Goal: Find specific page/section: Find specific page/section

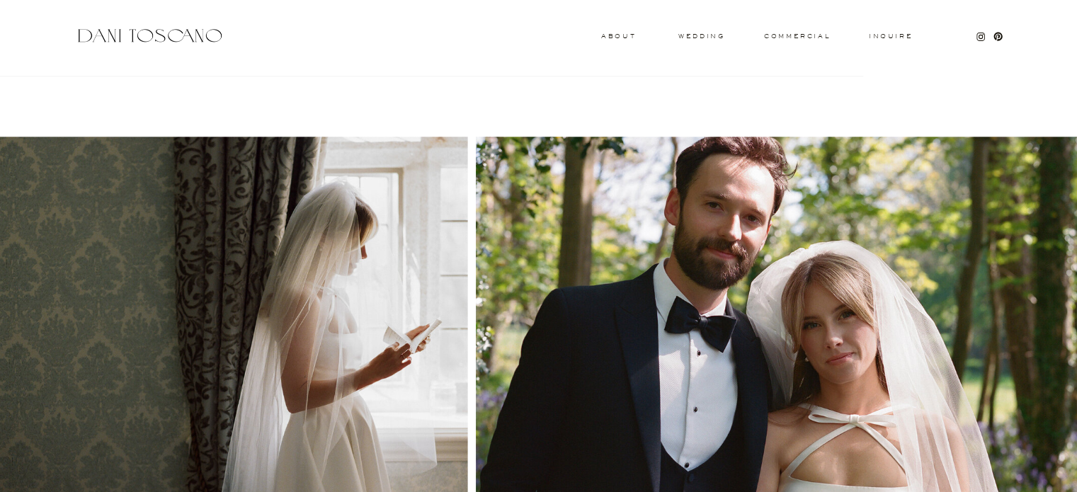
scroll to position [1475, 0]
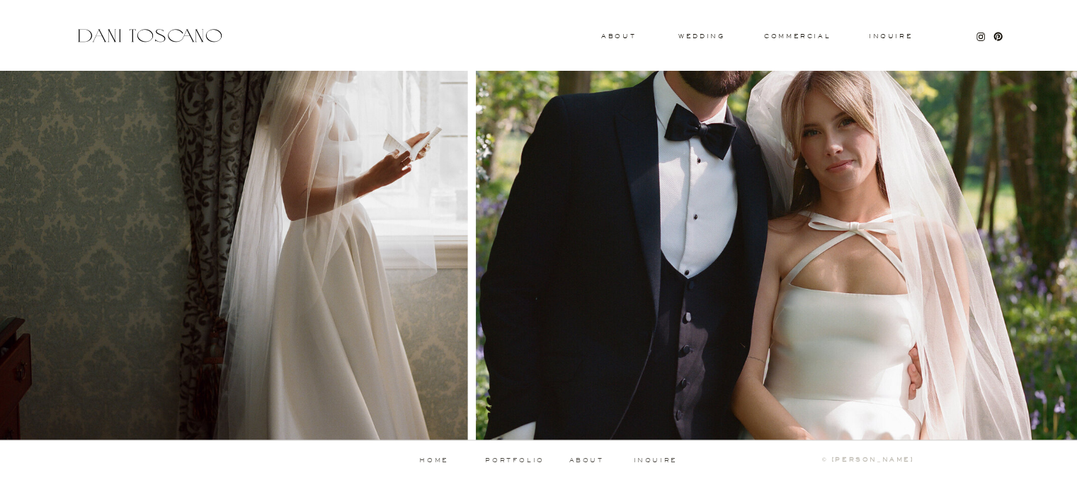
click at [1029, 103] on div at bounding box center [779, 191] width 607 height 497
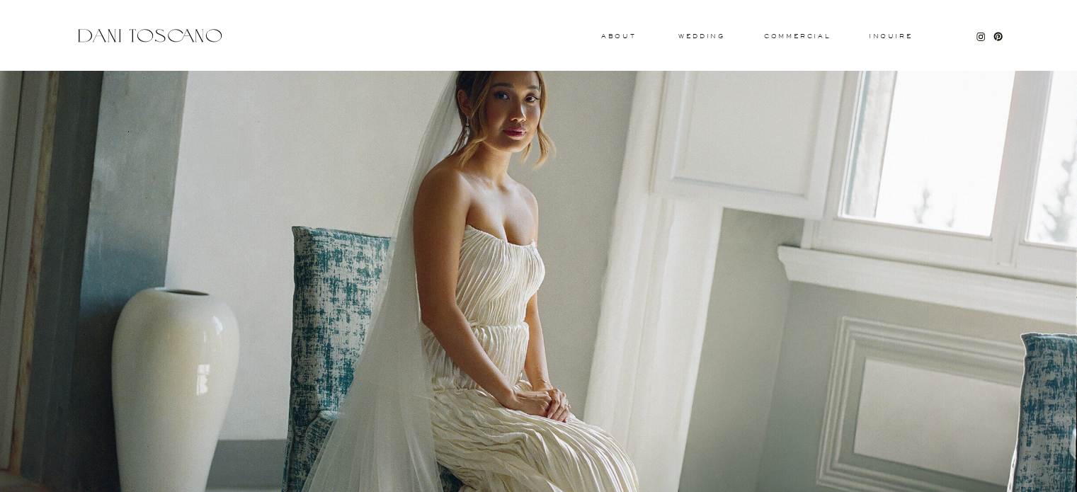
scroll to position [0, 0]
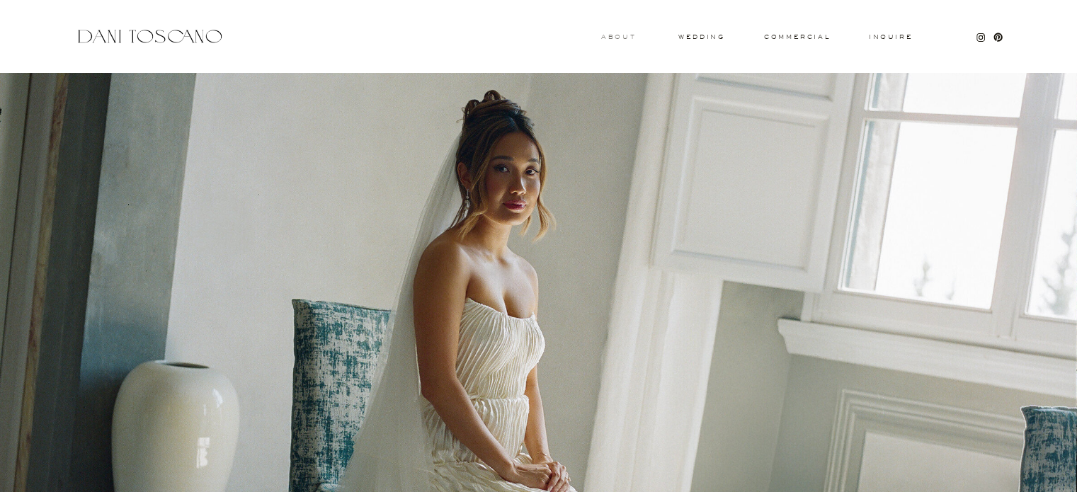
click at [625, 38] on h3 "About" at bounding box center [616, 36] width 31 height 5
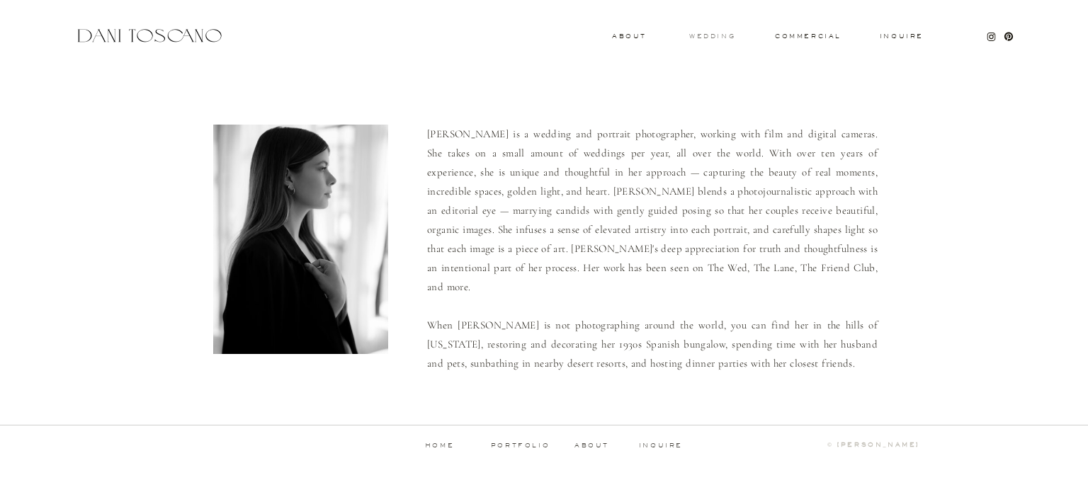
click at [722, 38] on h3 "wedding" at bounding box center [712, 35] width 46 height 5
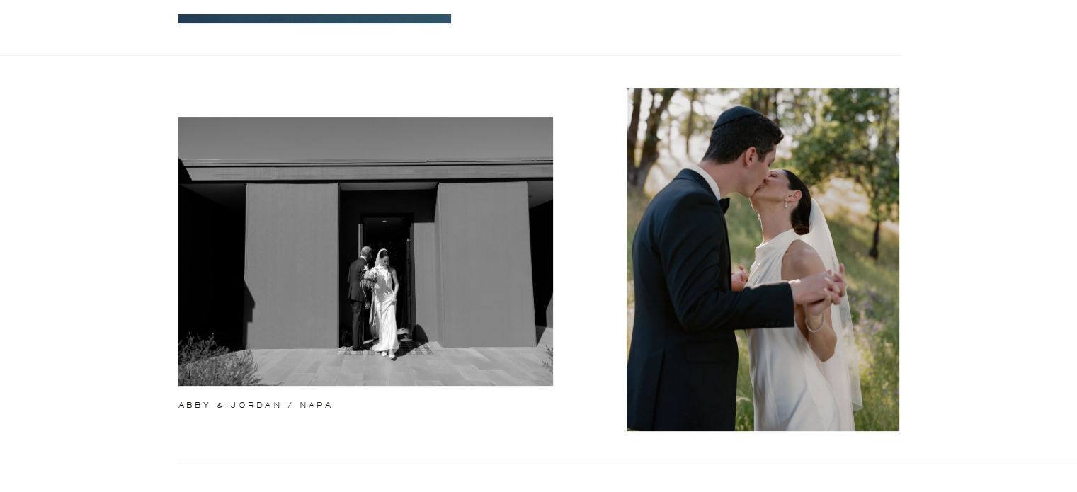
scroll to position [412, 0]
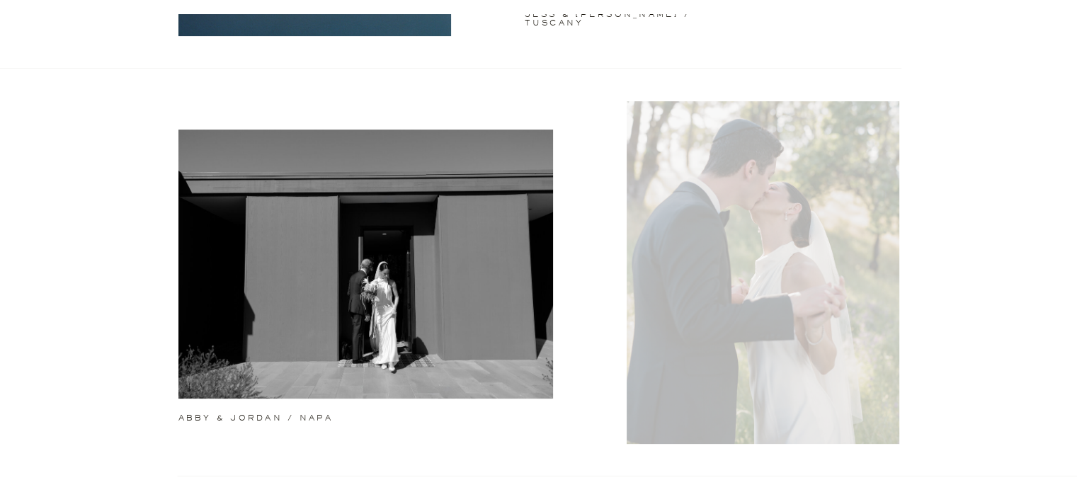
click at [792, 220] on div at bounding box center [763, 272] width 273 height 343
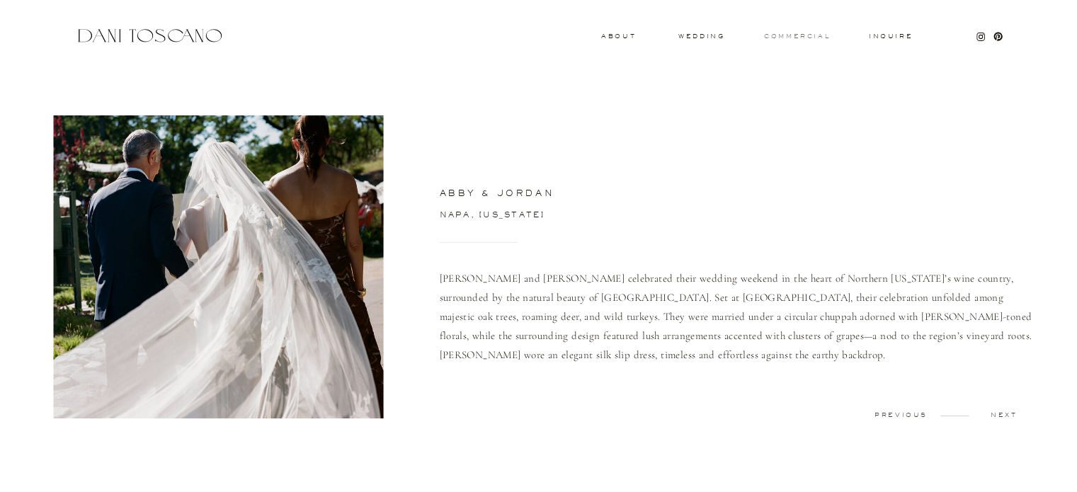
click at [806, 38] on h3 "commercial" at bounding box center [796, 36] width 65 height 6
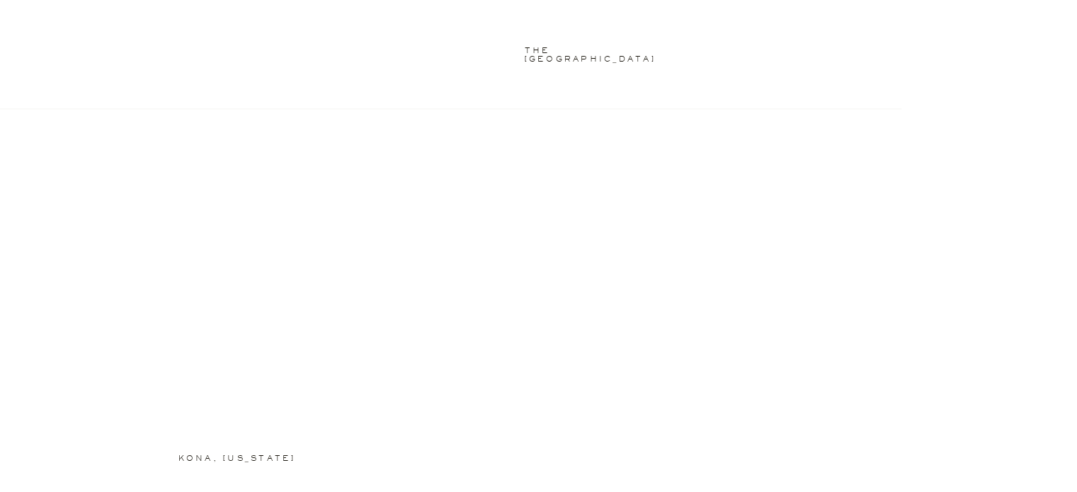
scroll to position [2081, 0]
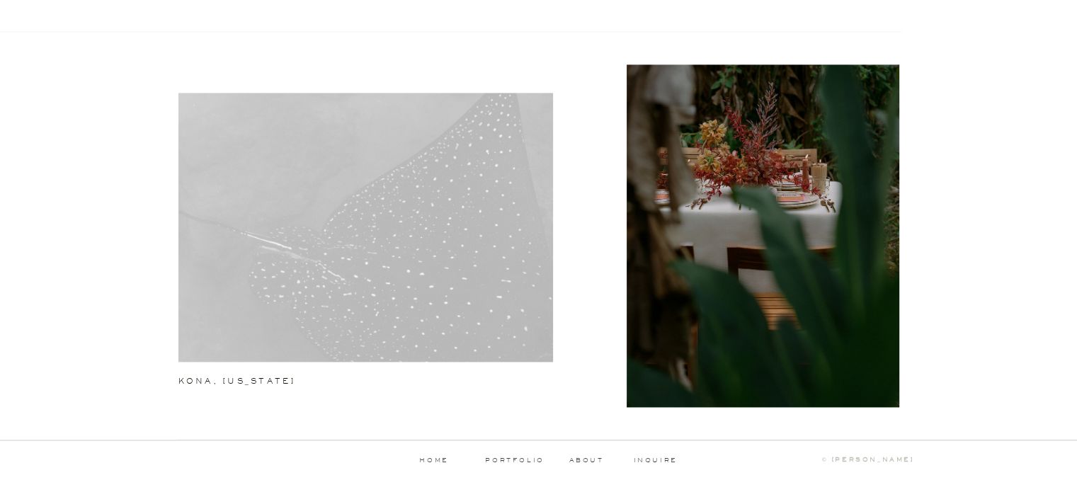
click at [378, 250] on div at bounding box center [365, 227] width 375 height 269
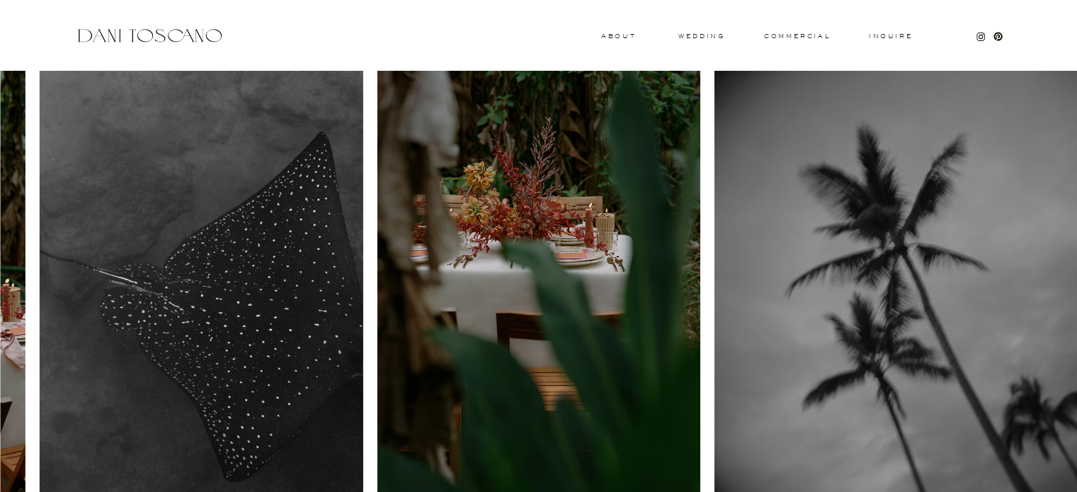
scroll to position [1, 0]
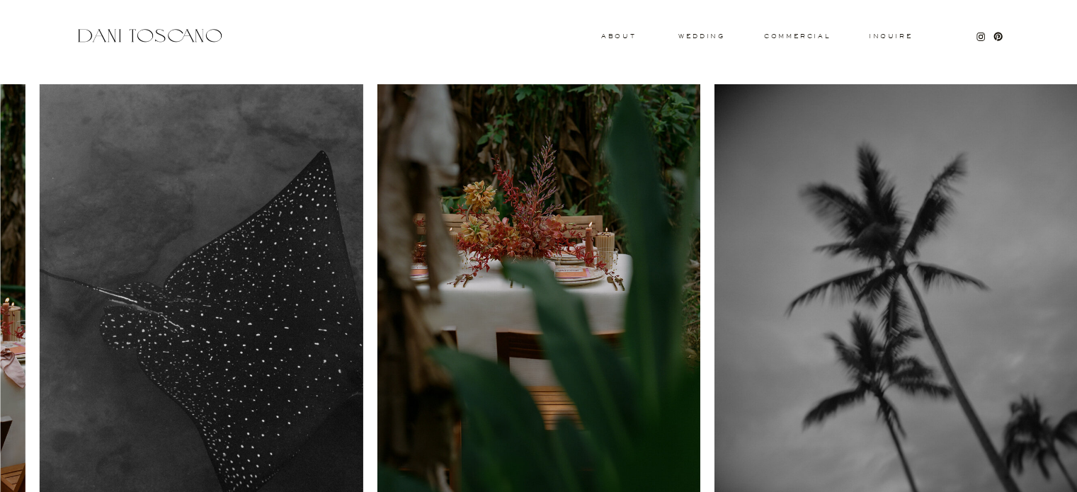
click at [150, 32] on div at bounding box center [149, 35] width 150 height 19
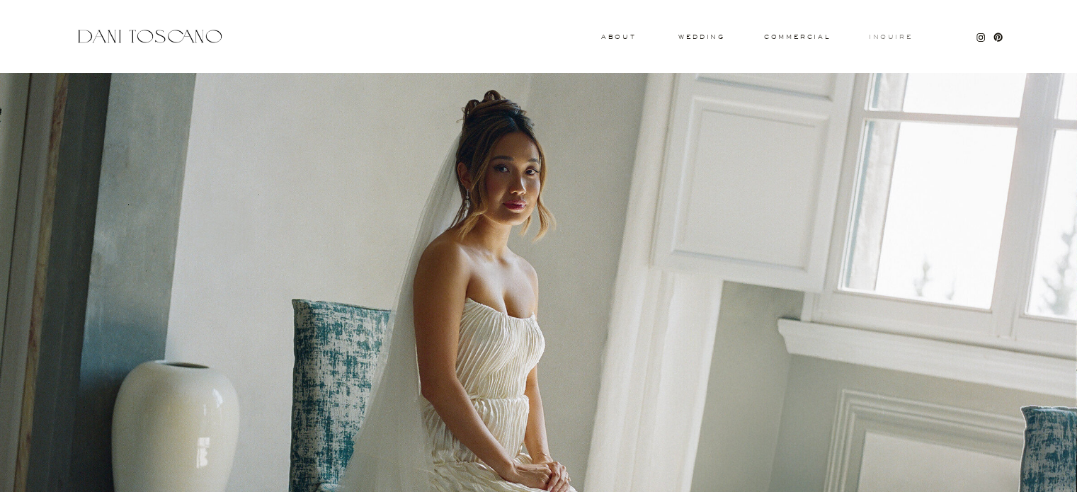
click at [871, 35] on h3 "Inquire" at bounding box center [890, 37] width 45 height 7
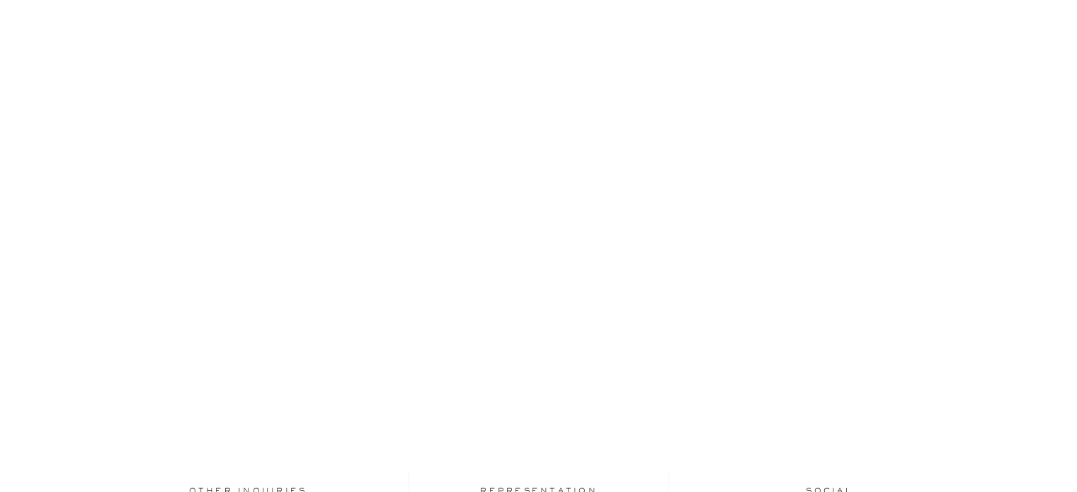
scroll to position [358, 0]
drag, startPoint x: 1087, startPoint y: 46, endPoint x: 1072, endPoint y: 220, distance: 174.2
click at [1072, 220] on html "Inquire commercial wedding About Thank you We will get back to you shortly. [EM…" at bounding box center [538, 123] width 1077 height 963
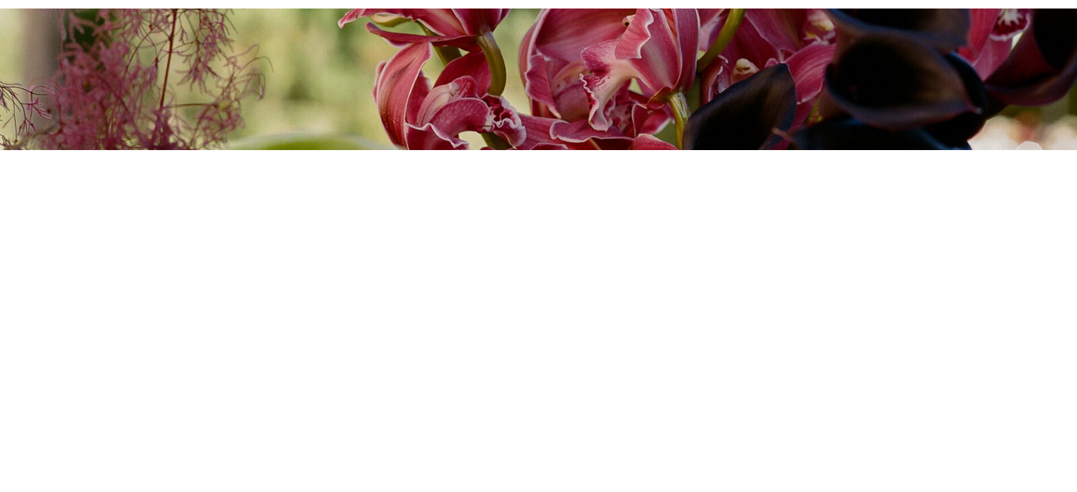
scroll to position [0, 0]
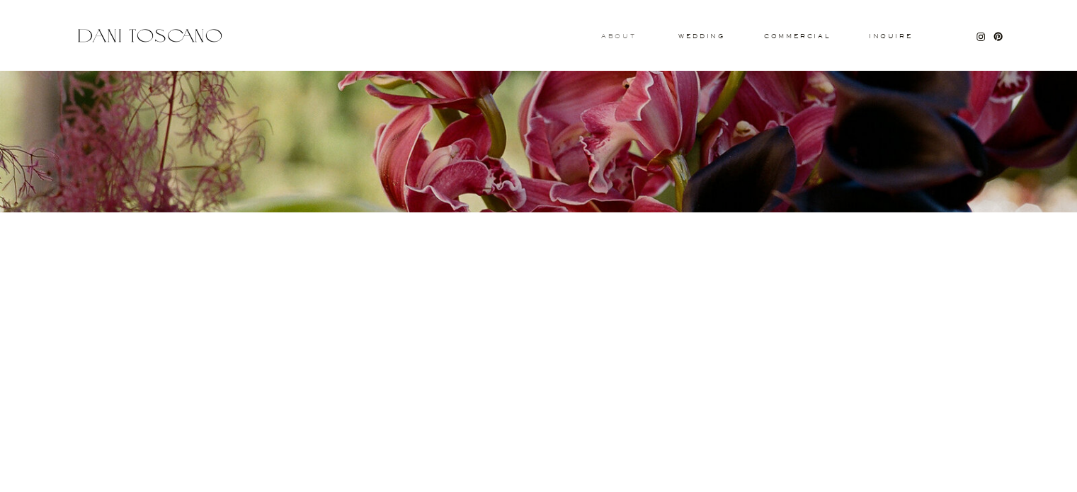
click at [617, 33] on h3 "About" at bounding box center [616, 35] width 31 height 5
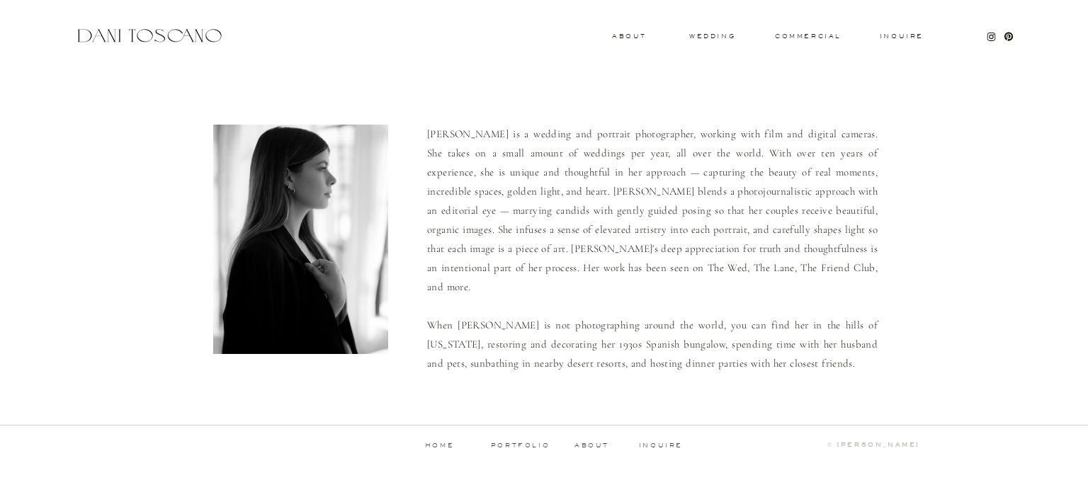
click at [200, 35] on div at bounding box center [149, 35] width 150 height 19
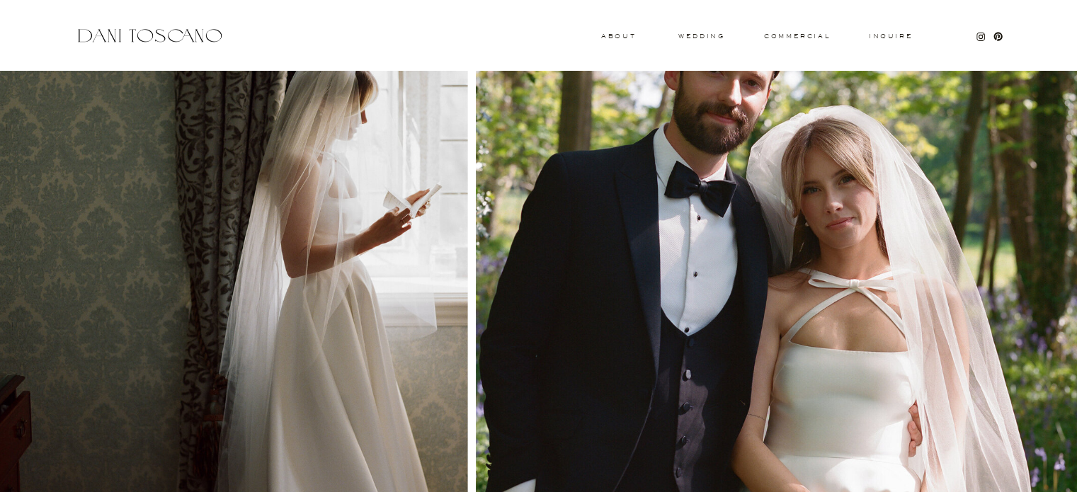
scroll to position [1475, 0]
